Goal: Check status

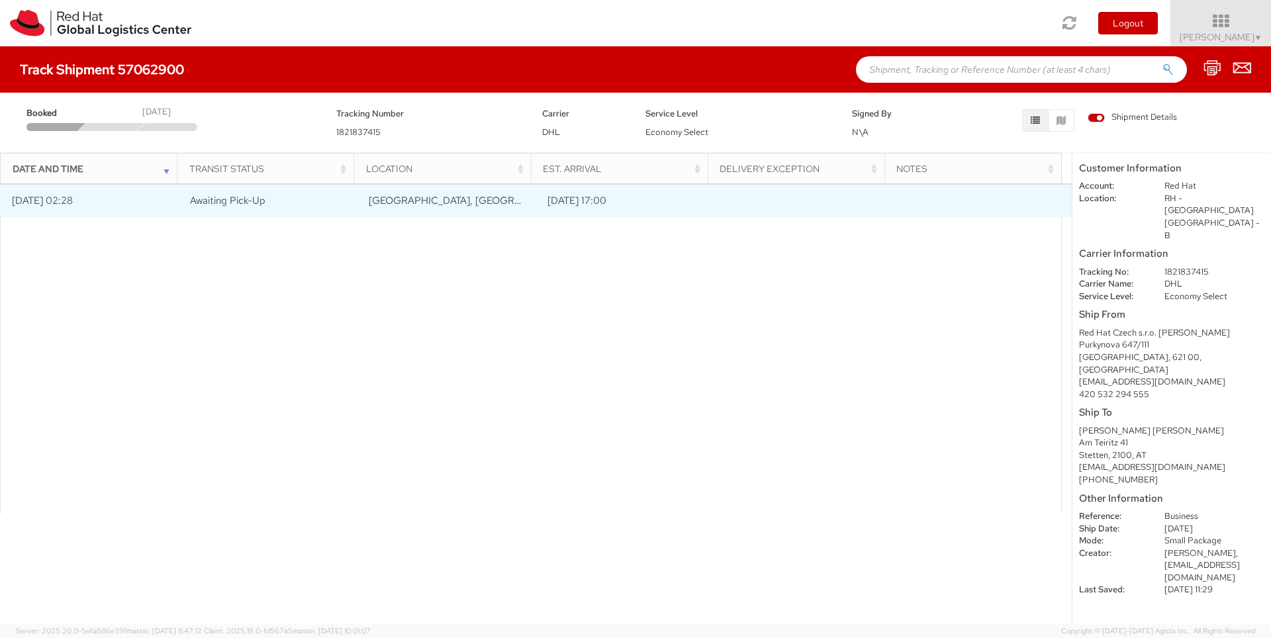
click at [156, 205] on td "10/08/2025 02:28" at bounding box center [89, 200] width 179 height 33
click at [20, 191] on td "10/08/2025 02:28" at bounding box center [89, 200] width 179 height 33
